Goal: Register for event/course

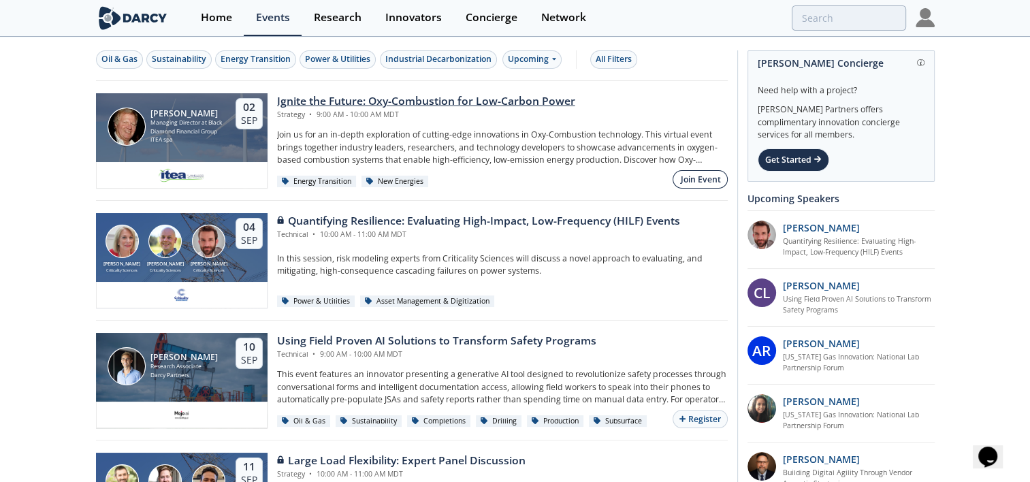
click at [694, 178] on div "Join Event" at bounding box center [701, 180] width 40 height 12
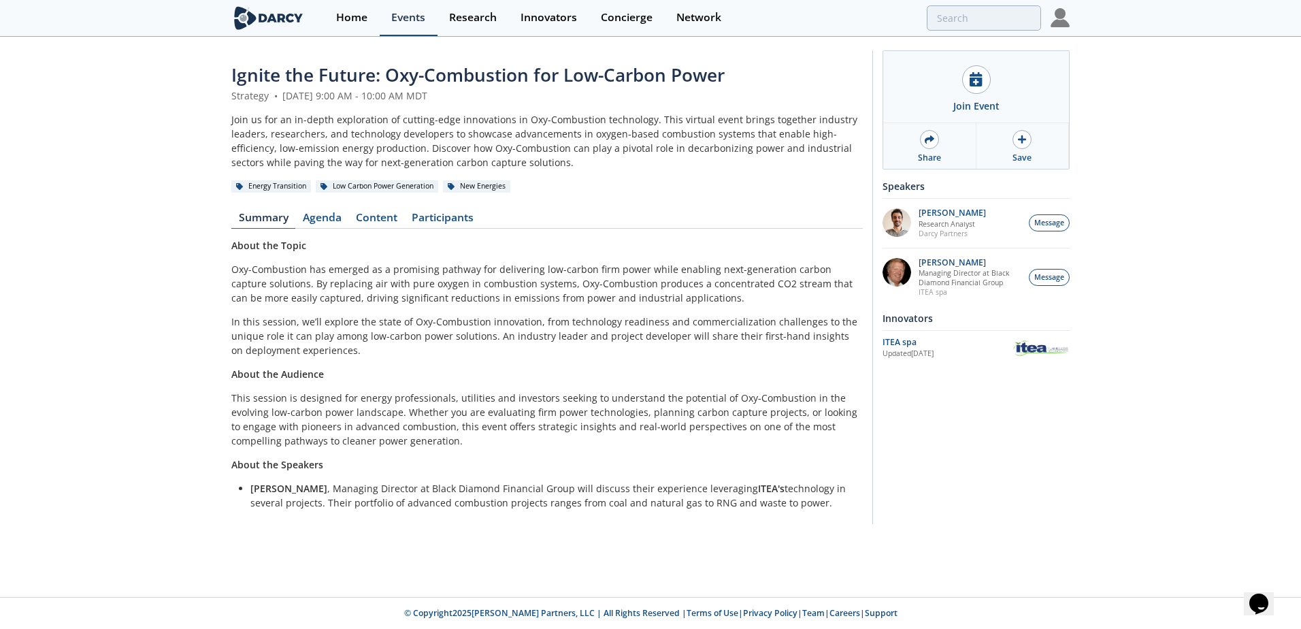
click at [419, 20] on div "Events" at bounding box center [408, 17] width 34 height 11
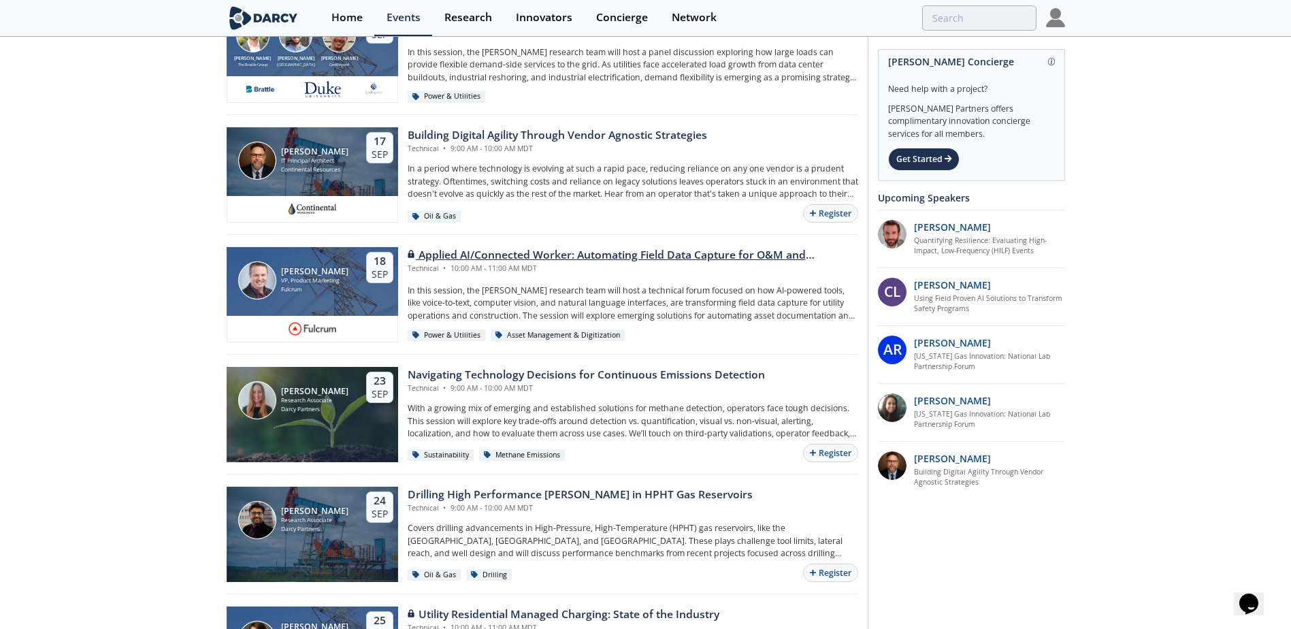
scroll to position [476, 0]
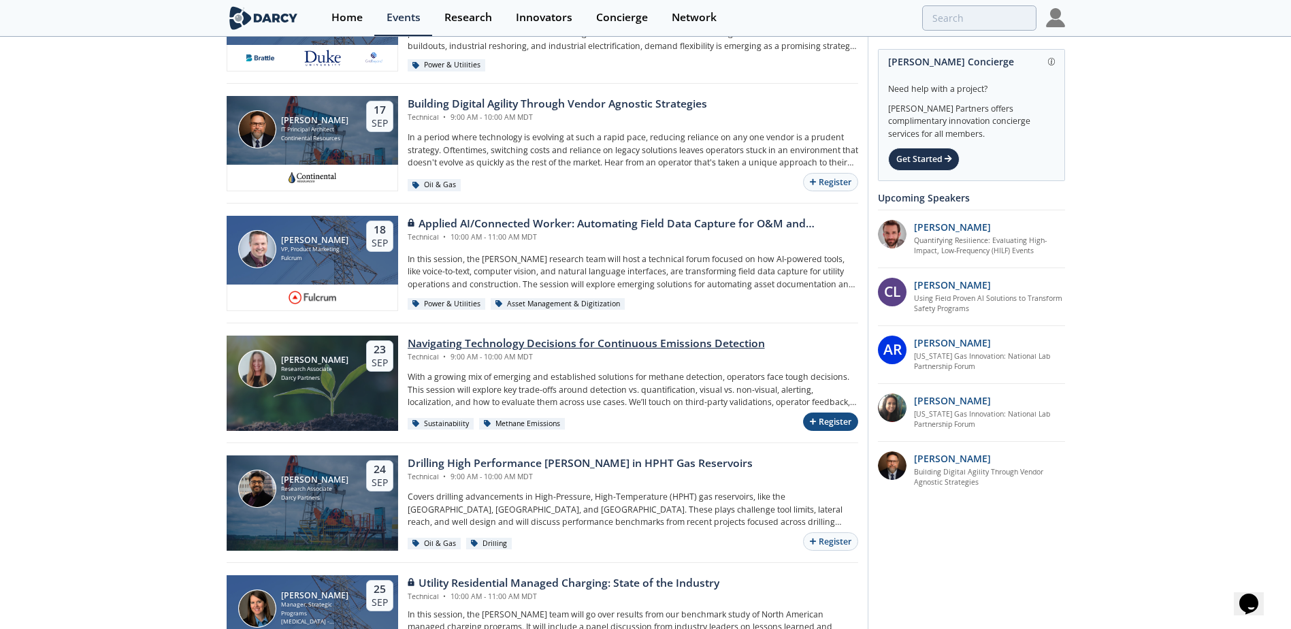
click at [834, 425] on button "Register" at bounding box center [830, 421] width 54 height 18
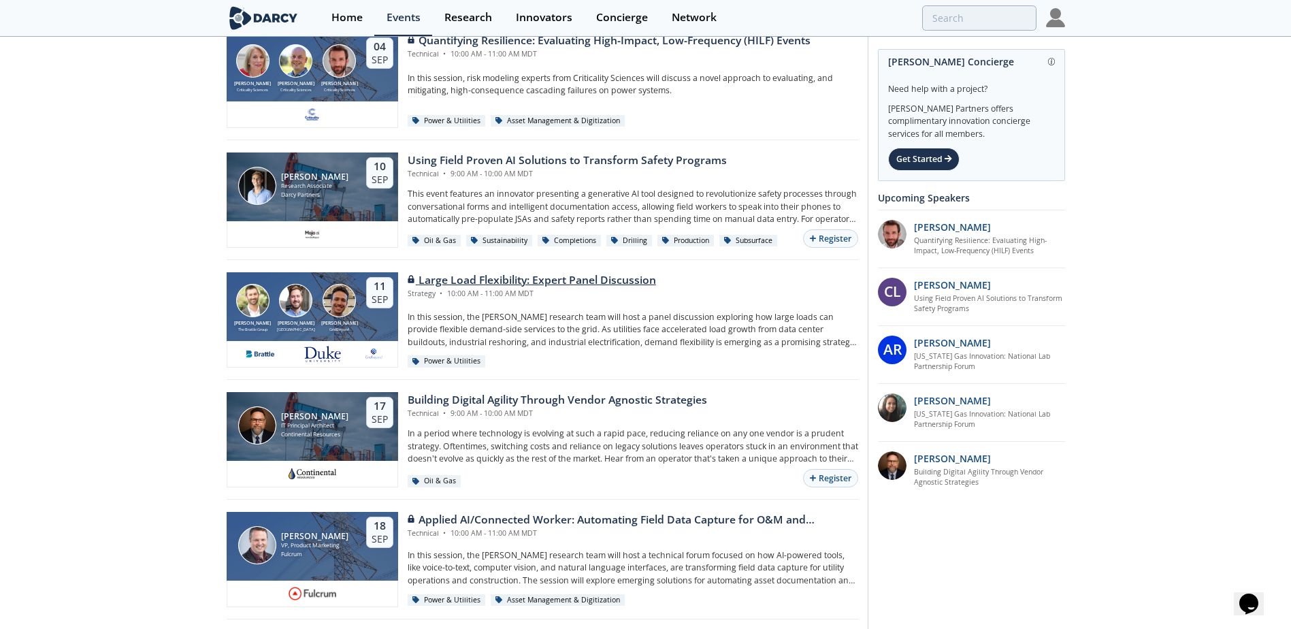
scroll to position [0, 0]
